Goal: Task Accomplishment & Management: Complete application form

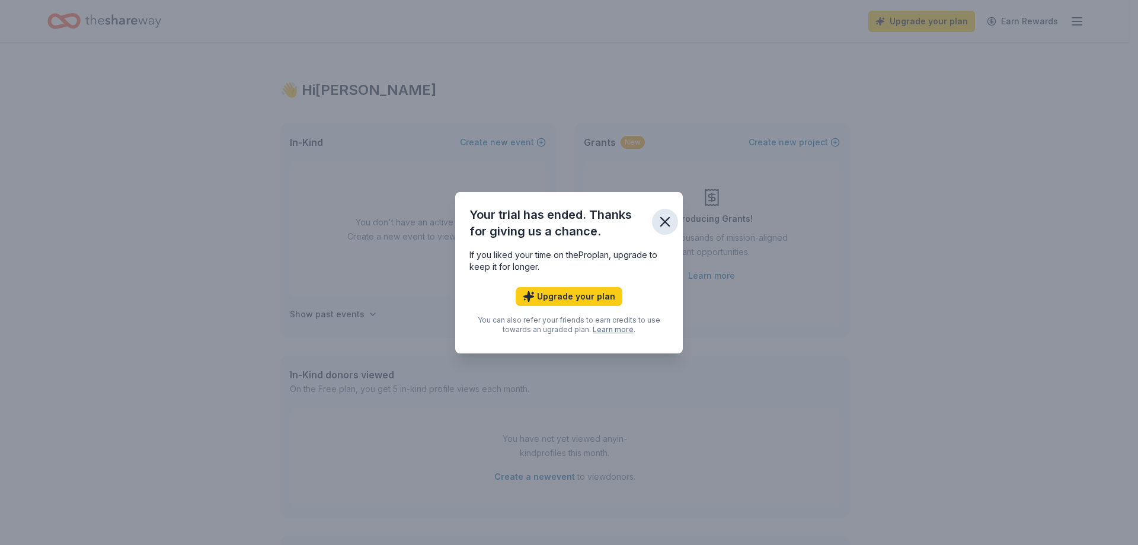
click at [660, 221] on icon "button" at bounding box center [665, 221] width 17 height 17
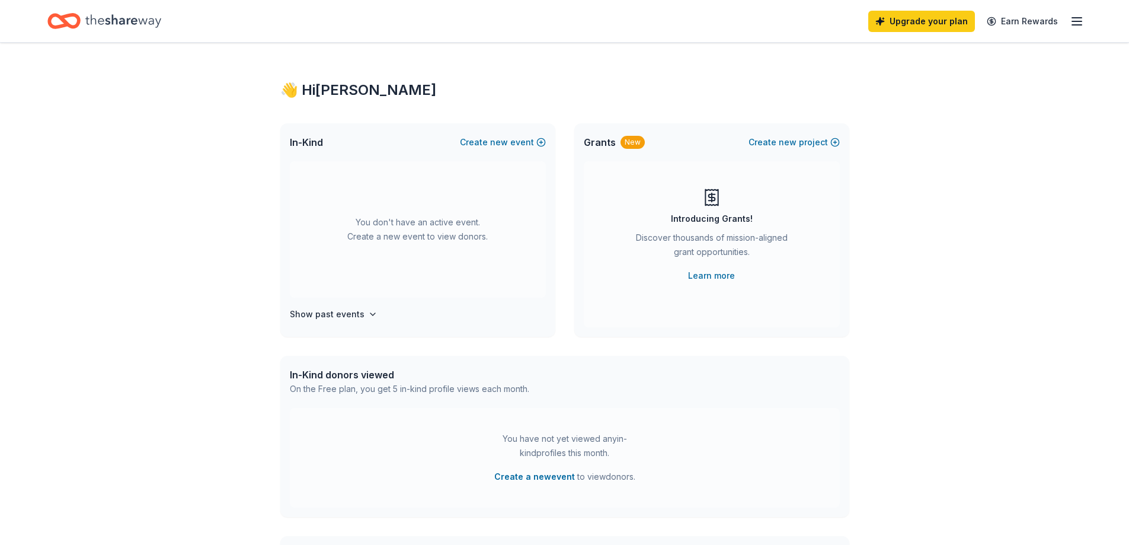
click at [102, 20] on icon "Home" at bounding box center [123, 21] width 76 height 24
click at [64, 22] on icon "Home" at bounding box center [69, 21] width 18 height 12
click at [1027, 24] on link "Earn Rewards" at bounding box center [1022, 21] width 85 height 21
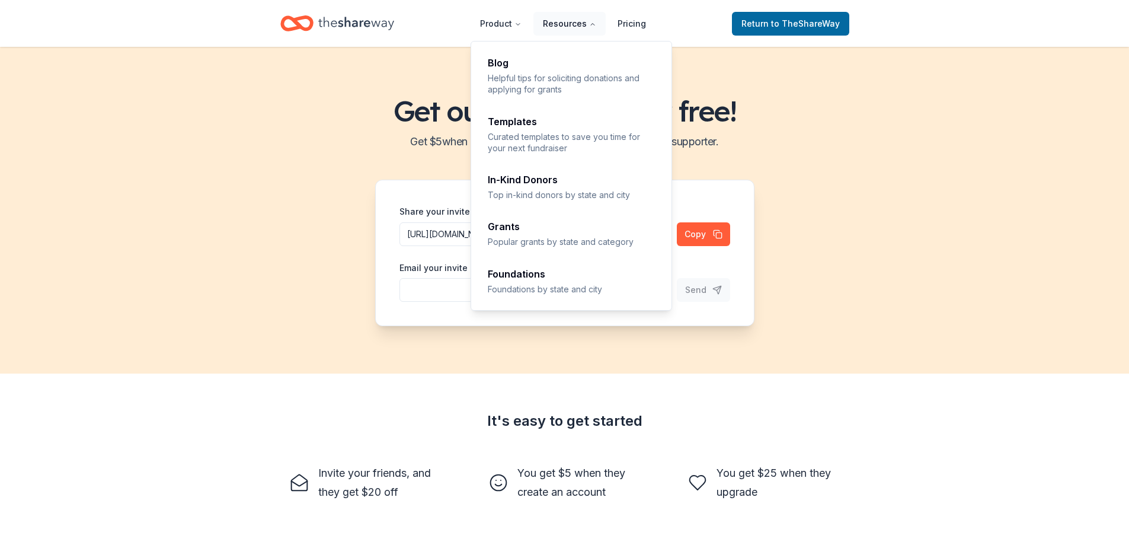
click at [560, 23] on button "Resources" at bounding box center [569, 24] width 72 height 24
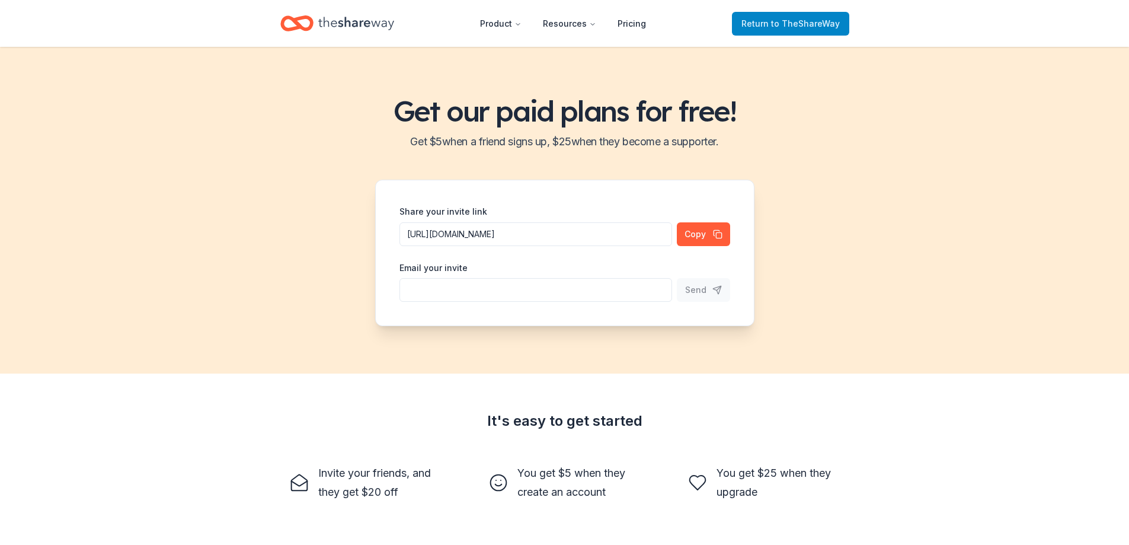
click at [776, 21] on span "to TheShareWay" at bounding box center [805, 23] width 69 height 10
click at [807, 26] on span "to TheShareWay" at bounding box center [805, 23] width 69 height 10
click at [782, 30] on span "Return to TheShareWay" at bounding box center [791, 24] width 98 height 14
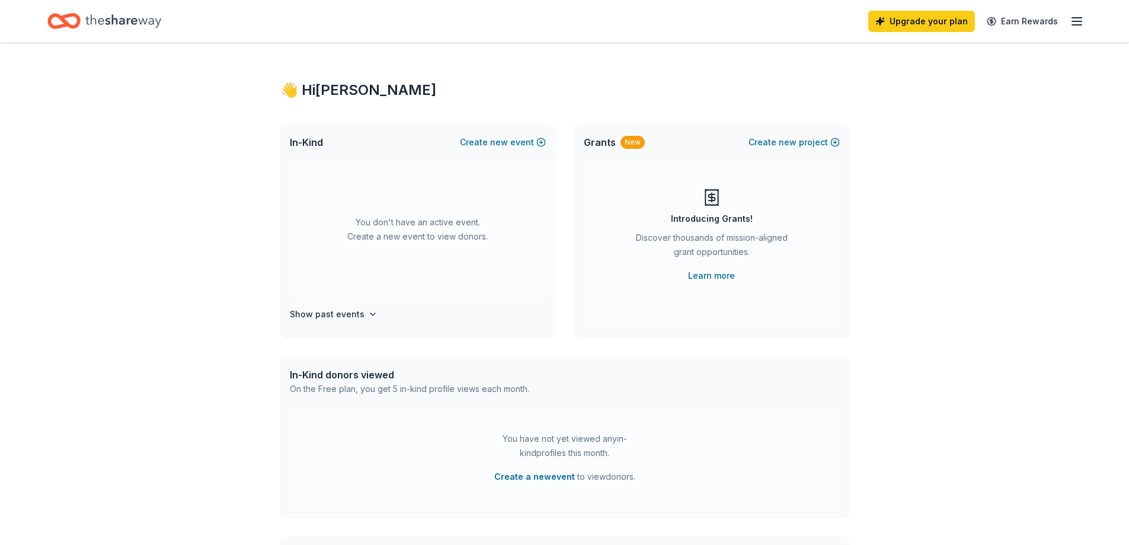
click at [1072, 22] on icon "button" at bounding box center [1077, 21] width 14 height 14
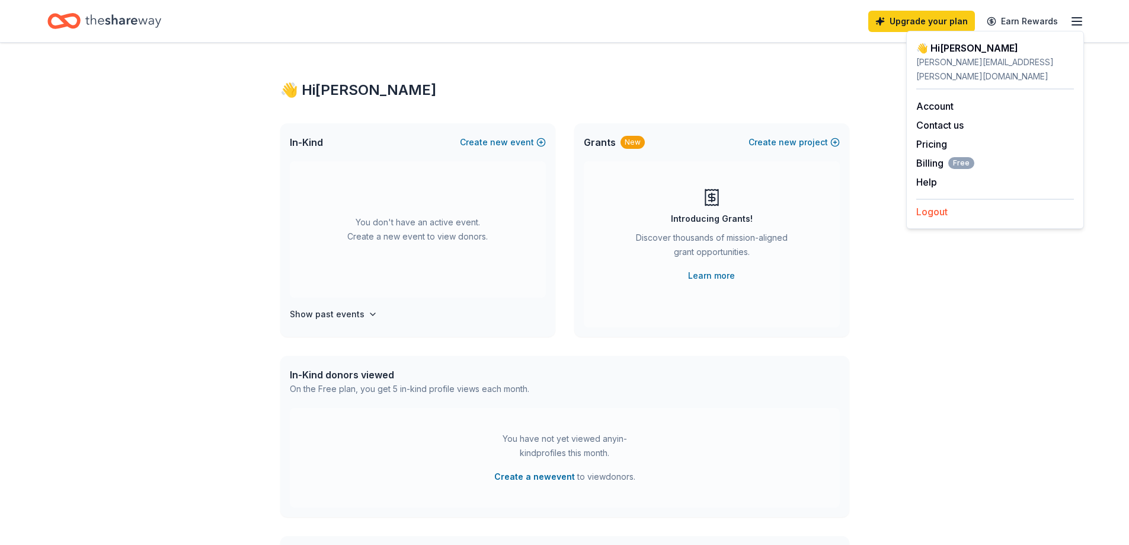
click at [932, 205] on button "Logout" at bounding box center [931, 212] width 31 height 14
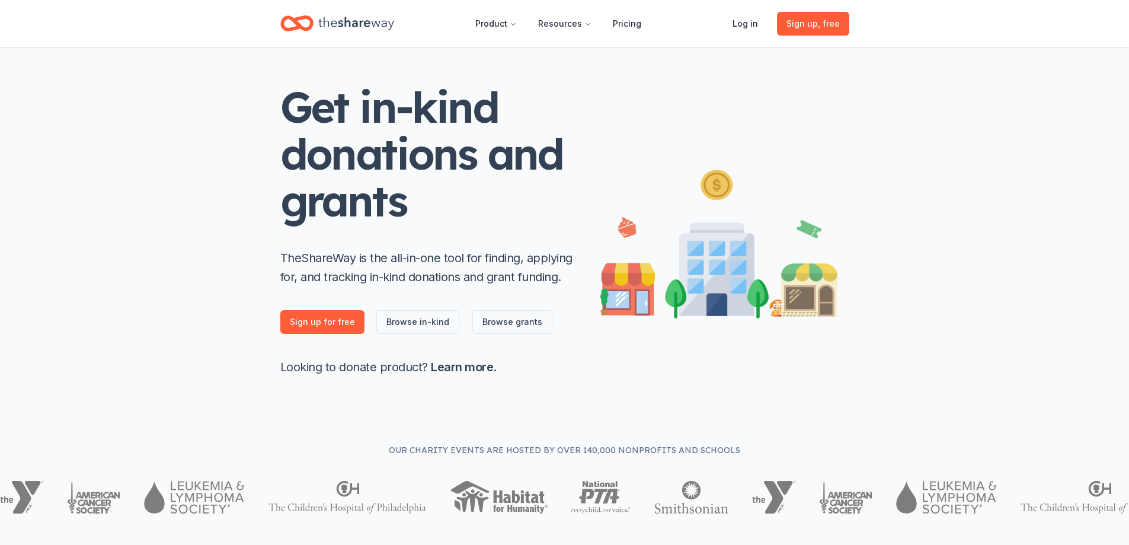
scroll to position [59, 0]
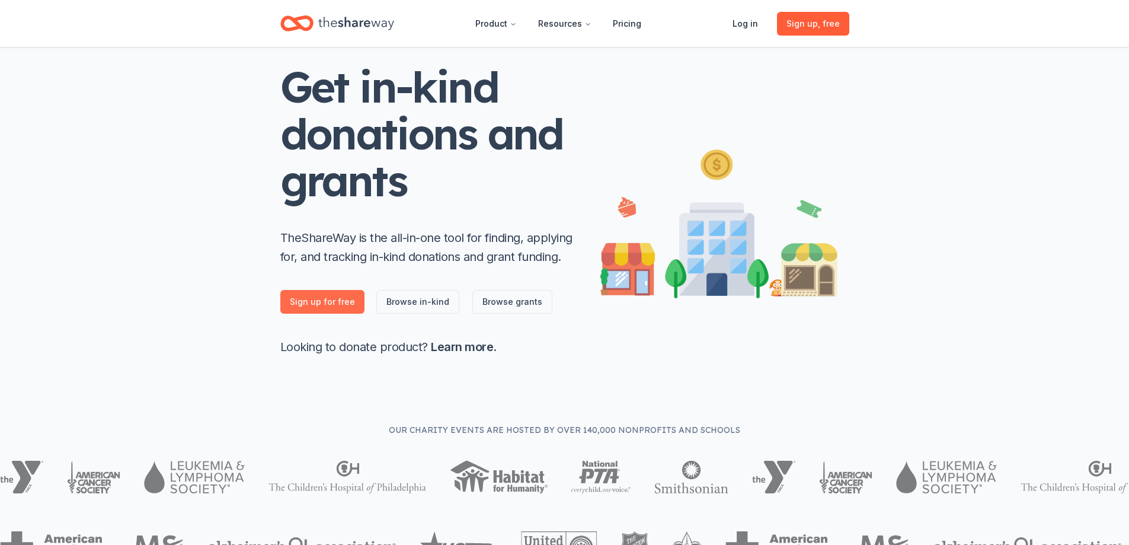
click at [343, 298] on link "Sign up for free" at bounding box center [322, 302] width 84 height 24
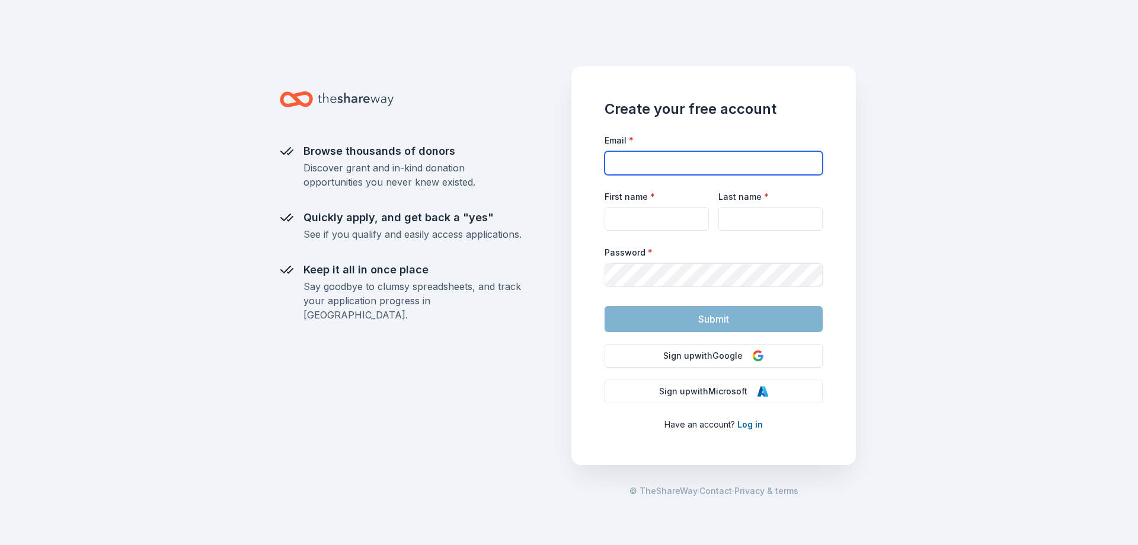
click at [625, 159] on input "Email *" at bounding box center [714, 163] width 218 height 24
type input "[EMAIL_ADDRESS][DOMAIN_NAME]"
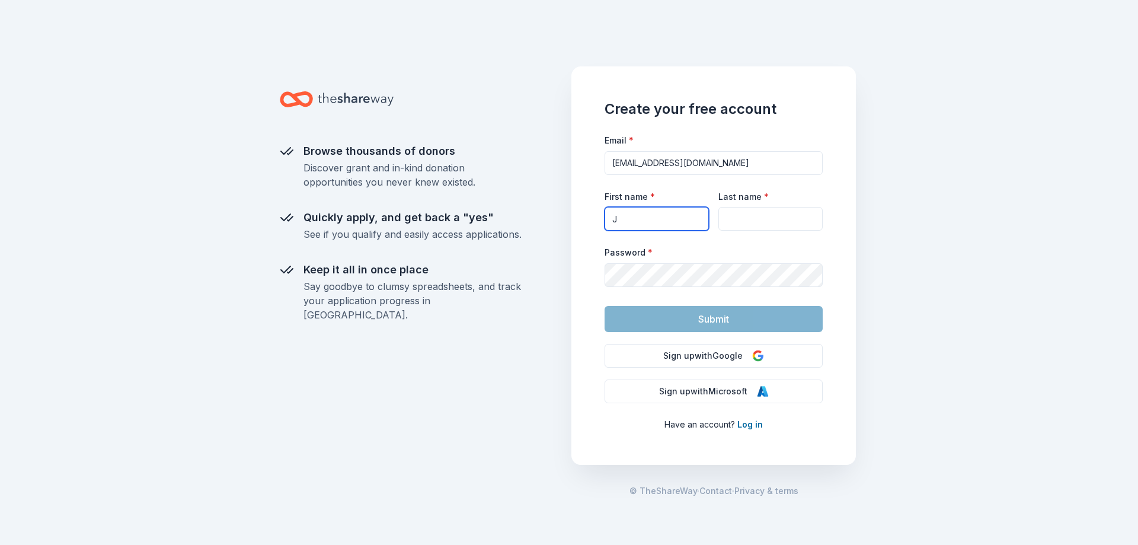
type input "J"
type input "Hol"
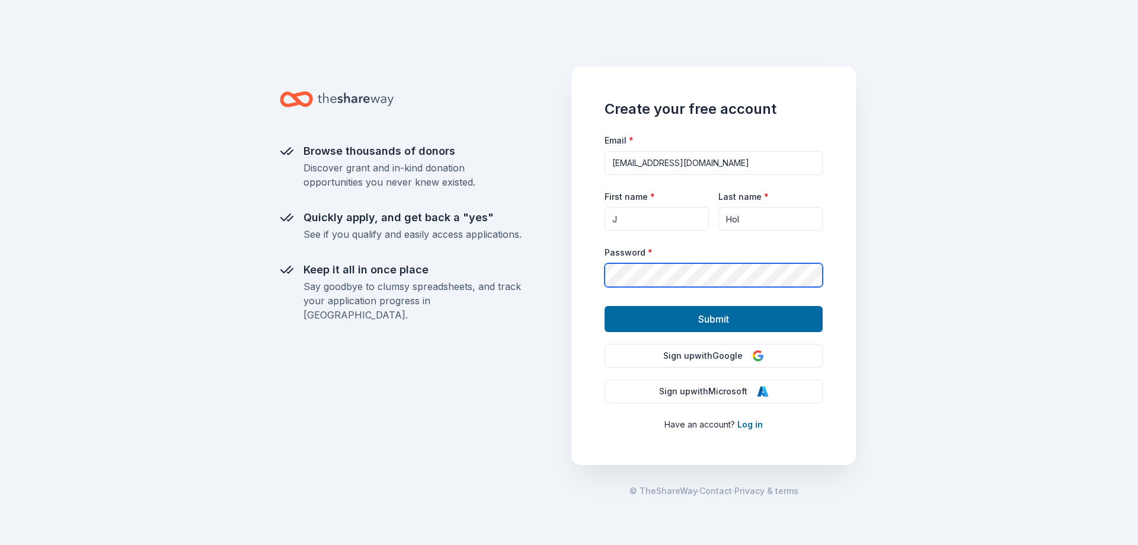
click at [605, 306] on button "Submit" at bounding box center [714, 319] width 218 height 26
